Goal: Complete application form

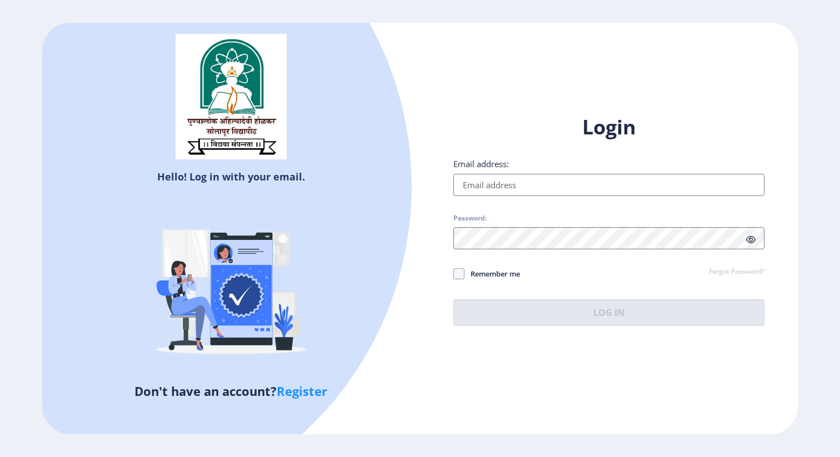
click at [583, 183] on input "Email address:" at bounding box center [609, 185] width 311 height 22
type input "[EMAIL_ADDRESS][DOMAIN_NAME]"
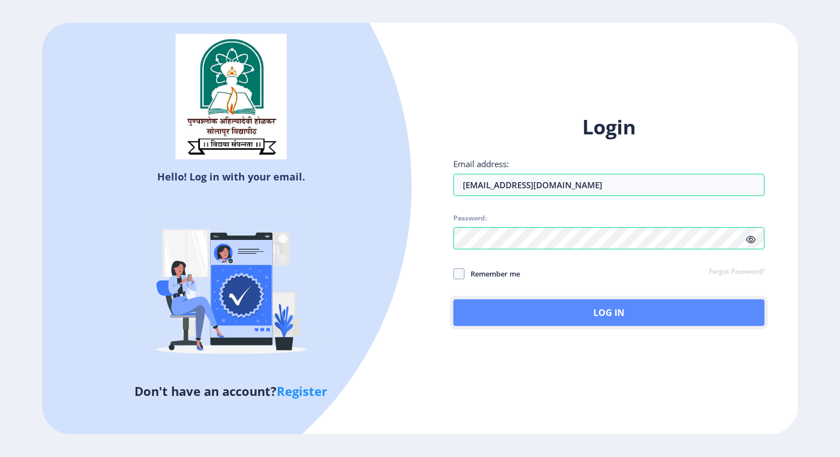
click at [576, 318] on button "Log In" at bounding box center [609, 313] width 311 height 27
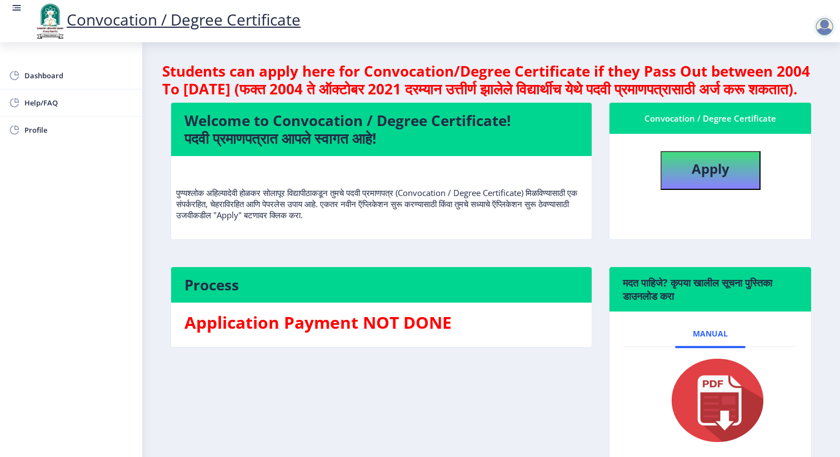
scroll to position [81, 0]
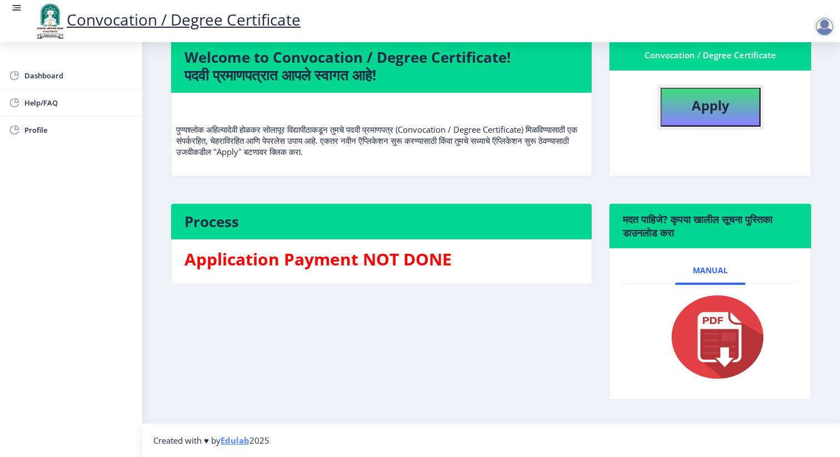
click at [733, 118] on button "Apply" at bounding box center [711, 107] width 100 height 39
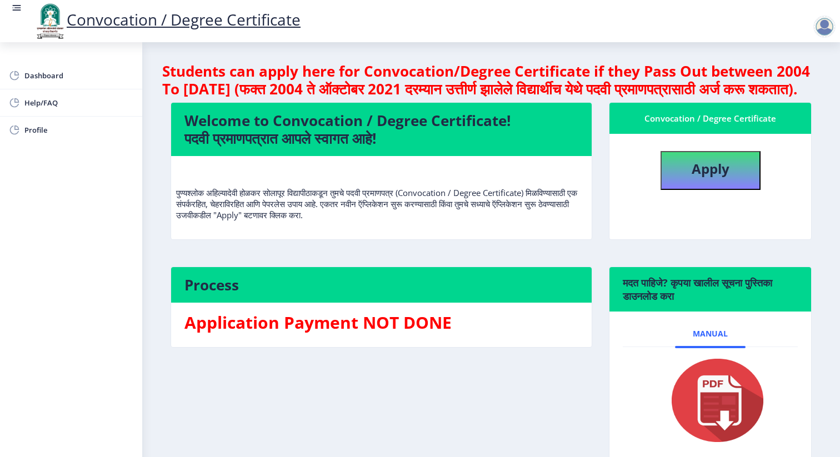
select select
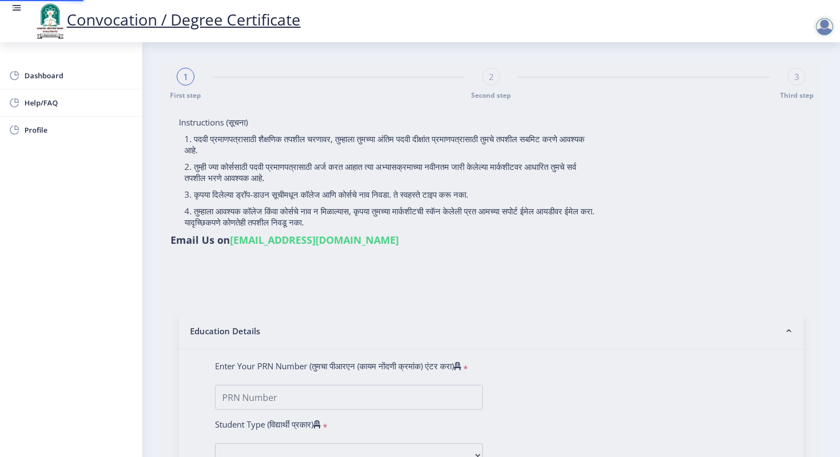
type input "[PERSON_NAME] [PERSON_NAME]"
type input "[PERSON_NAME]"
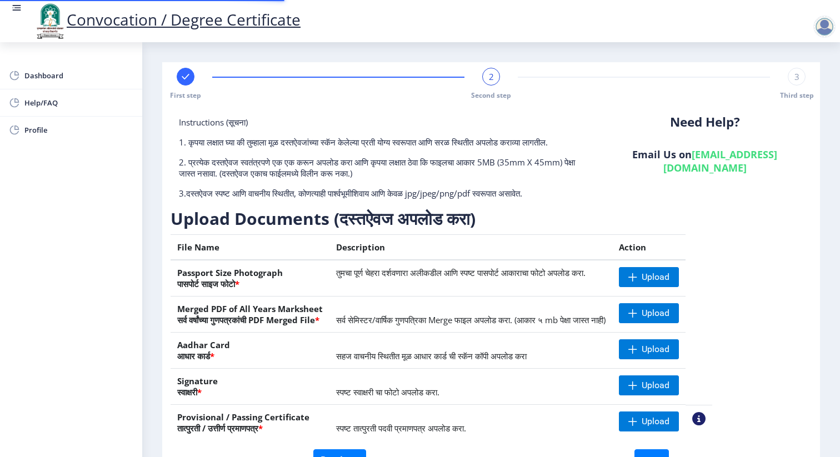
scroll to position [71, 0]
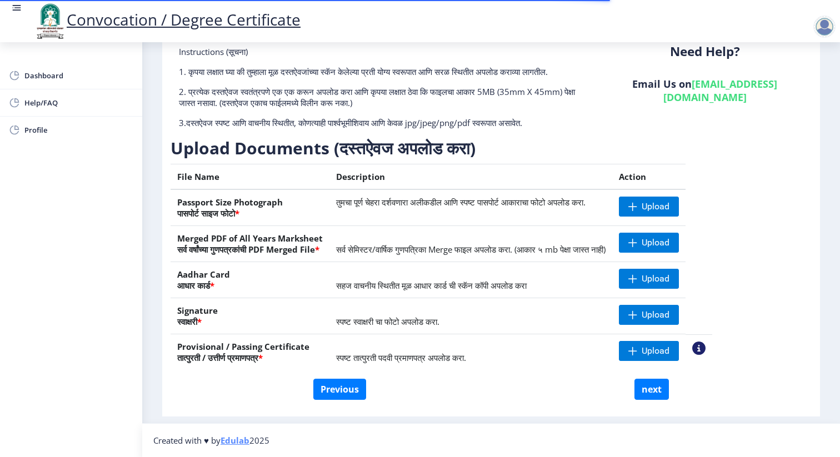
click at [706, 347] on nb-action at bounding box center [699, 348] width 13 height 13
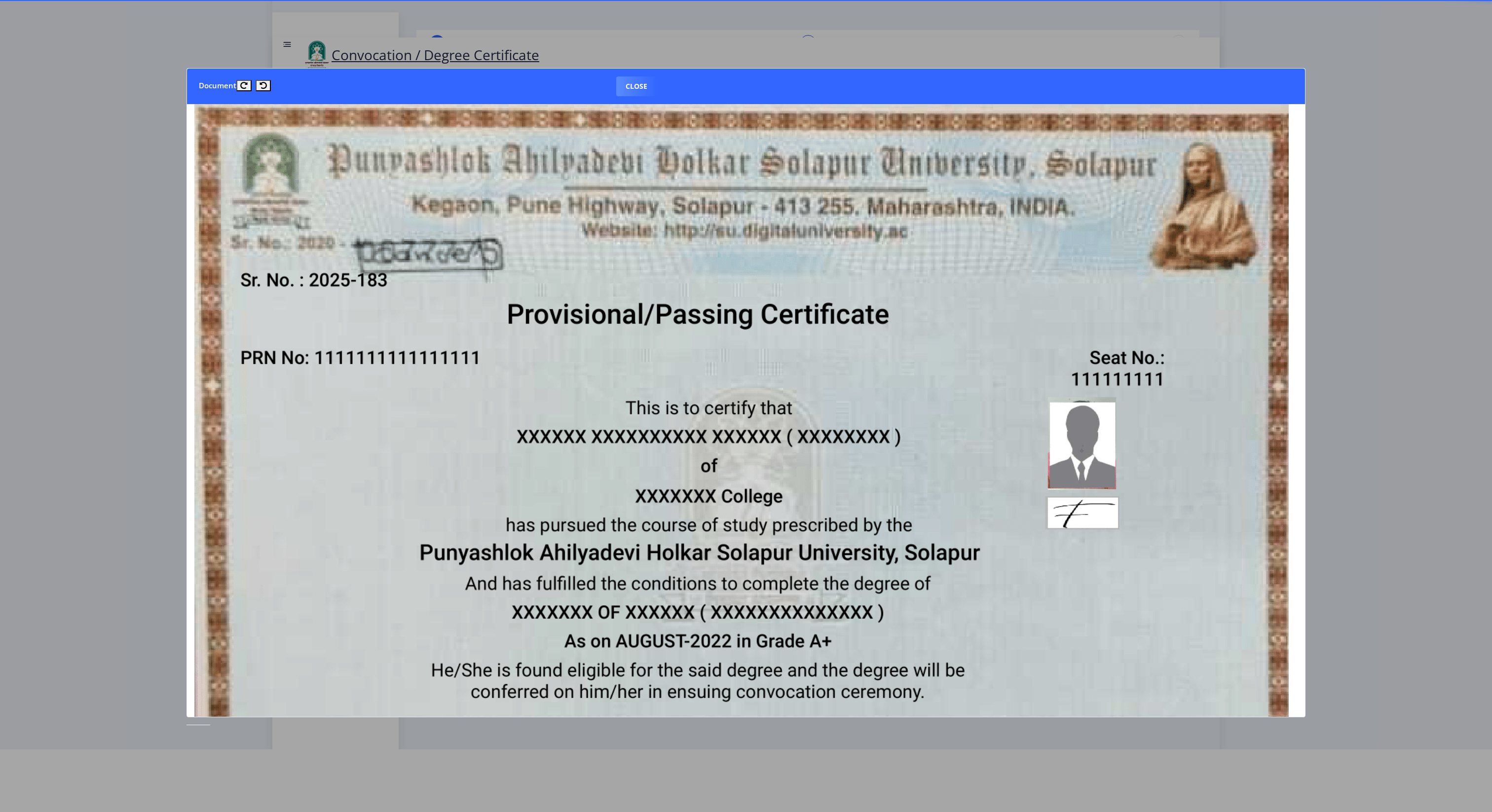
scroll to position [12, 4]
click at [746, 320] on img at bounding box center [741, 485] width 1094 height 771
click at [746, 102] on nb-card-header "Document Close" at bounding box center [746, 86] width 1118 height 35
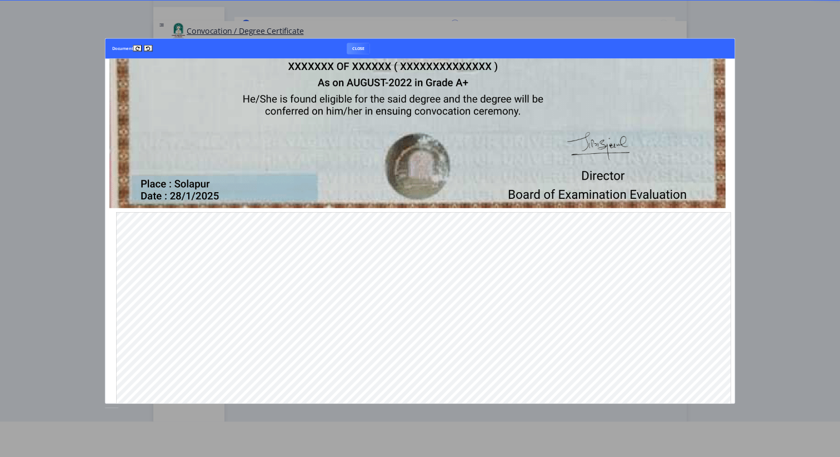
scroll to position [588, 5]
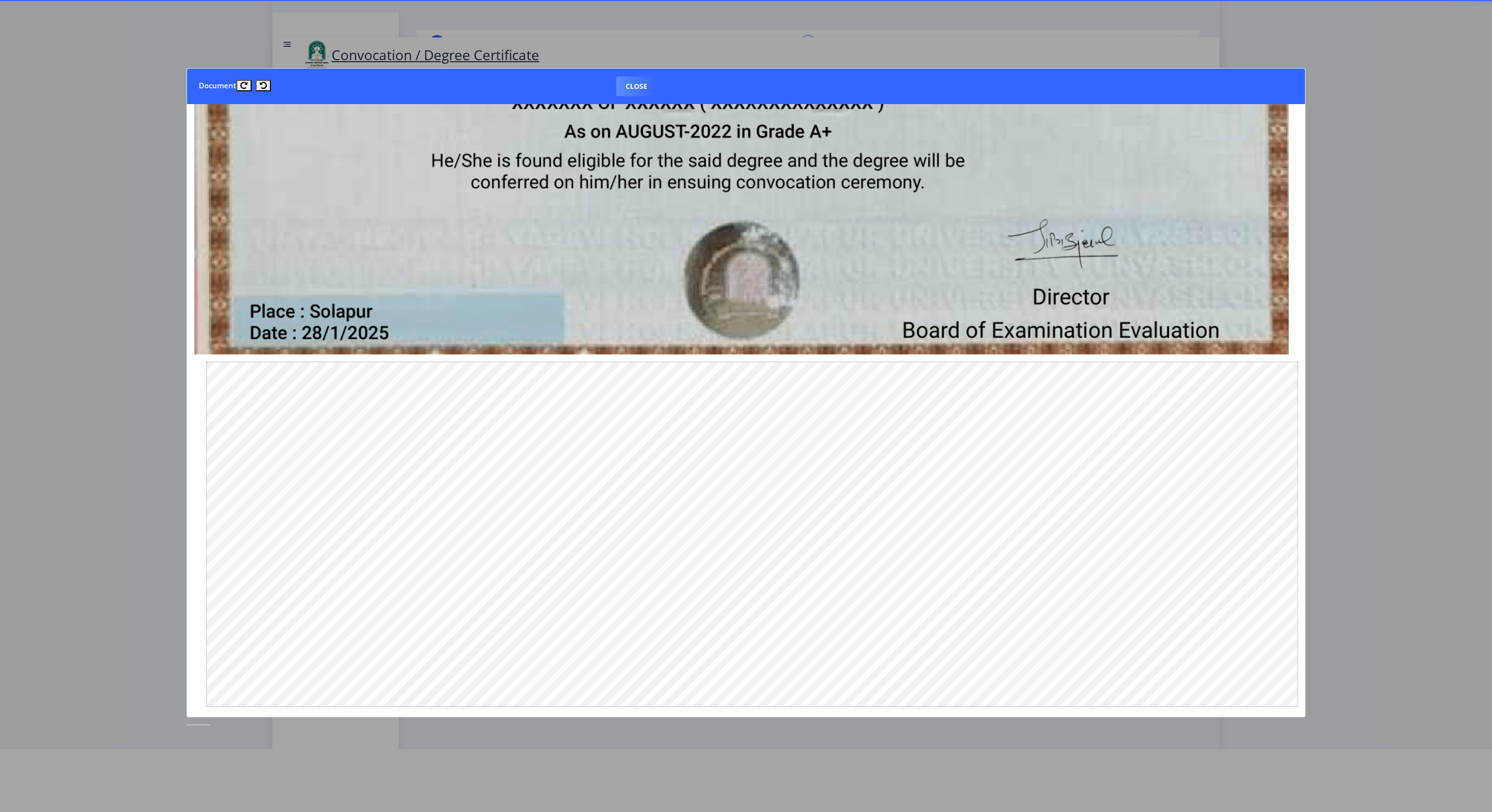
click at [637, 82] on button "Close" at bounding box center [636, 86] width 41 height 20
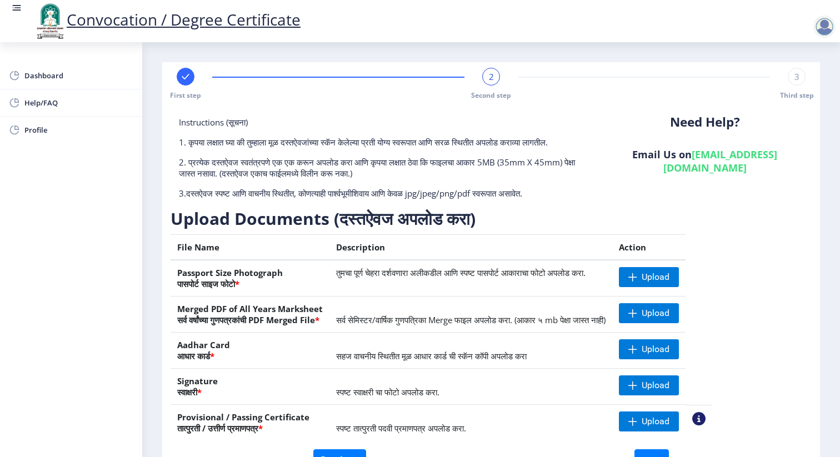
scroll to position [71, 0]
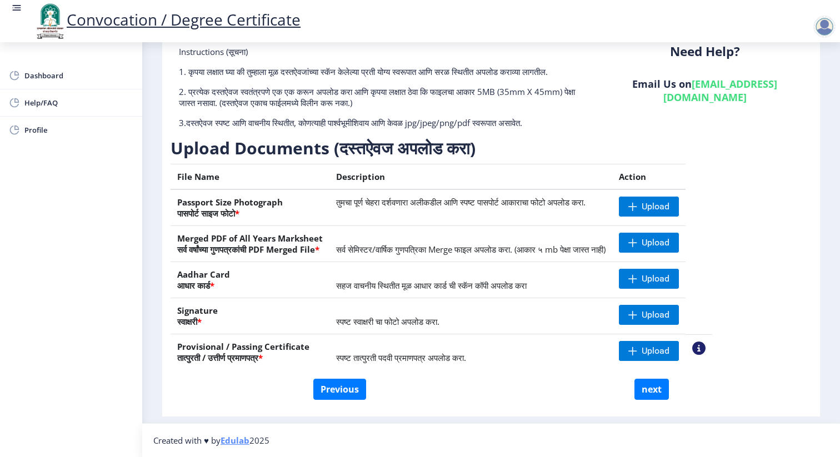
click at [706, 351] on nb-action at bounding box center [699, 348] width 13 height 13
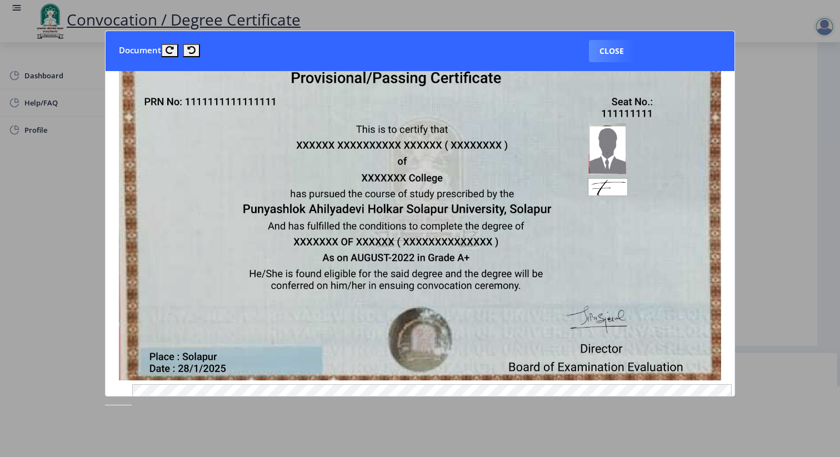
scroll to position [90, 0]
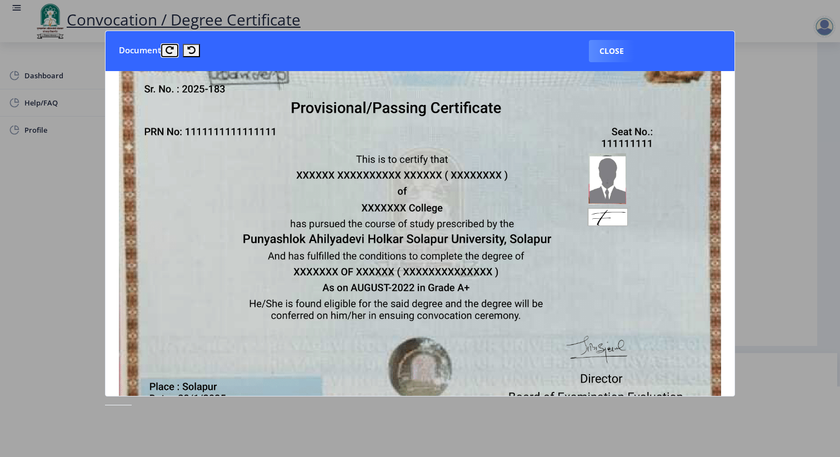
click at [173, 53] on icon at bounding box center [170, 50] width 8 height 8
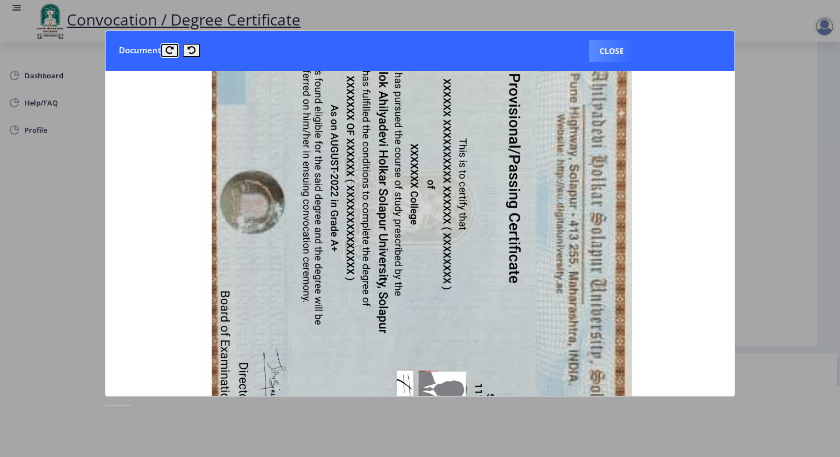
click at [173, 53] on icon at bounding box center [170, 50] width 8 height 8
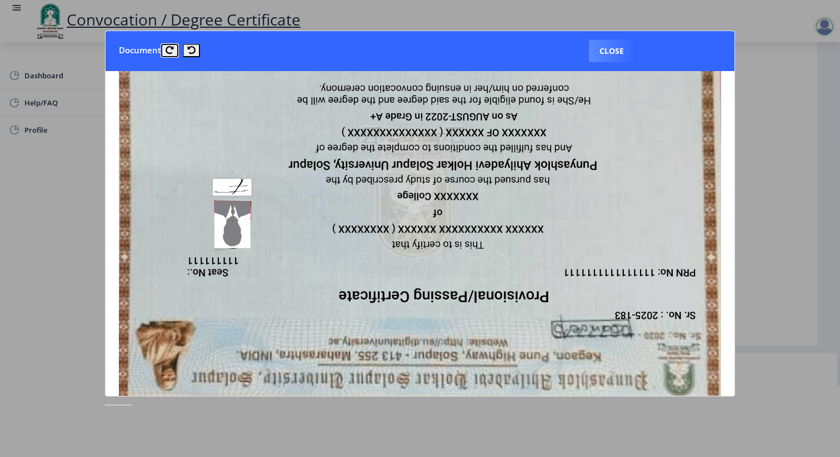
click at [173, 53] on icon at bounding box center [170, 50] width 8 height 8
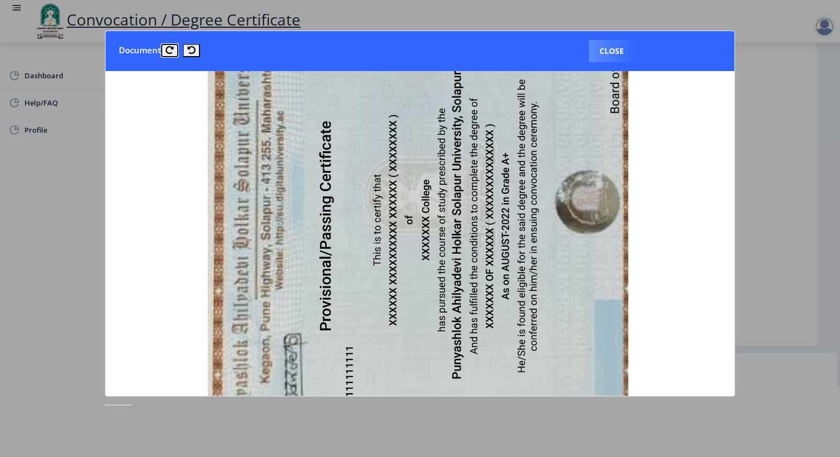
click at [173, 53] on icon at bounding box center [170, 50] width 8 height 8
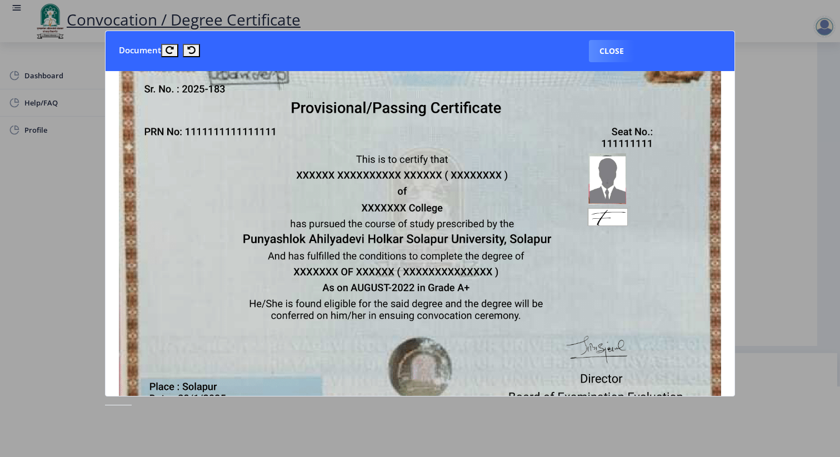
click at [361, 225] on img at bounding box center [420, 202] width 603 height 425
